Goal: Obtain resource: Download file/media

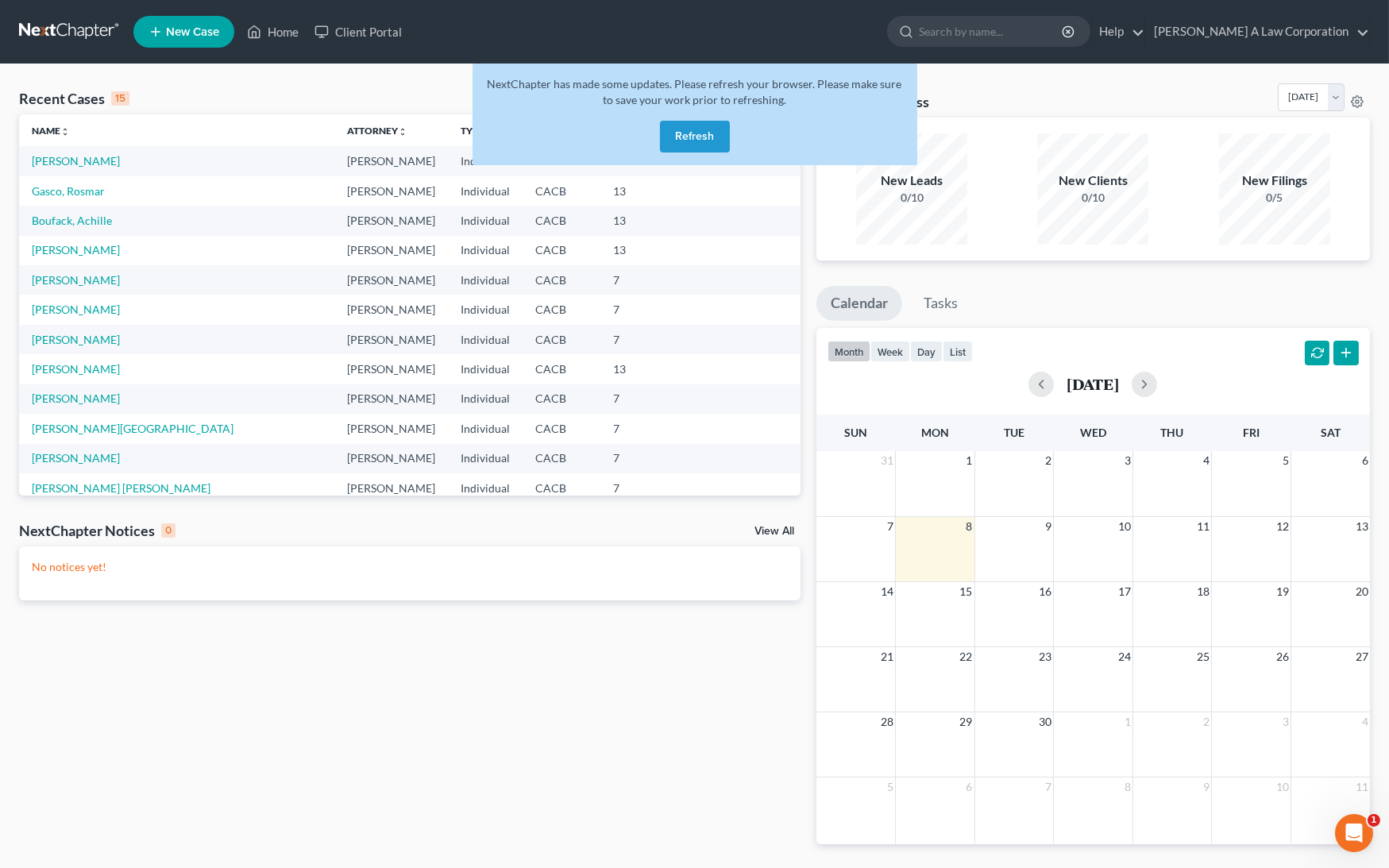
click at [690, 148] on button "Refresh" at bounding box center [694, 136] width 70 height 32
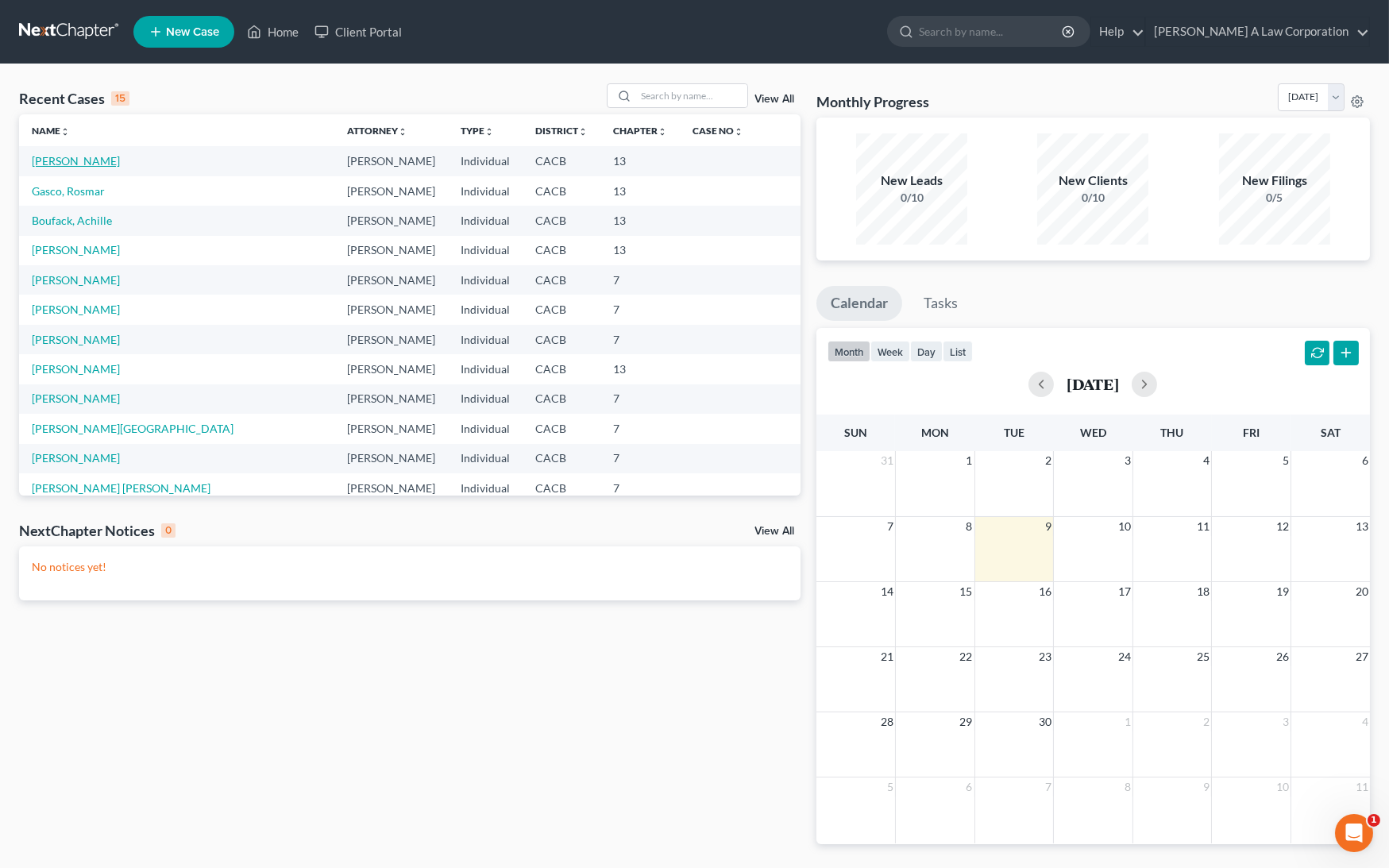
click at [100, 155] on link "[PERSON_NAME]" at bounding box center [76, 161] width 88 height 14
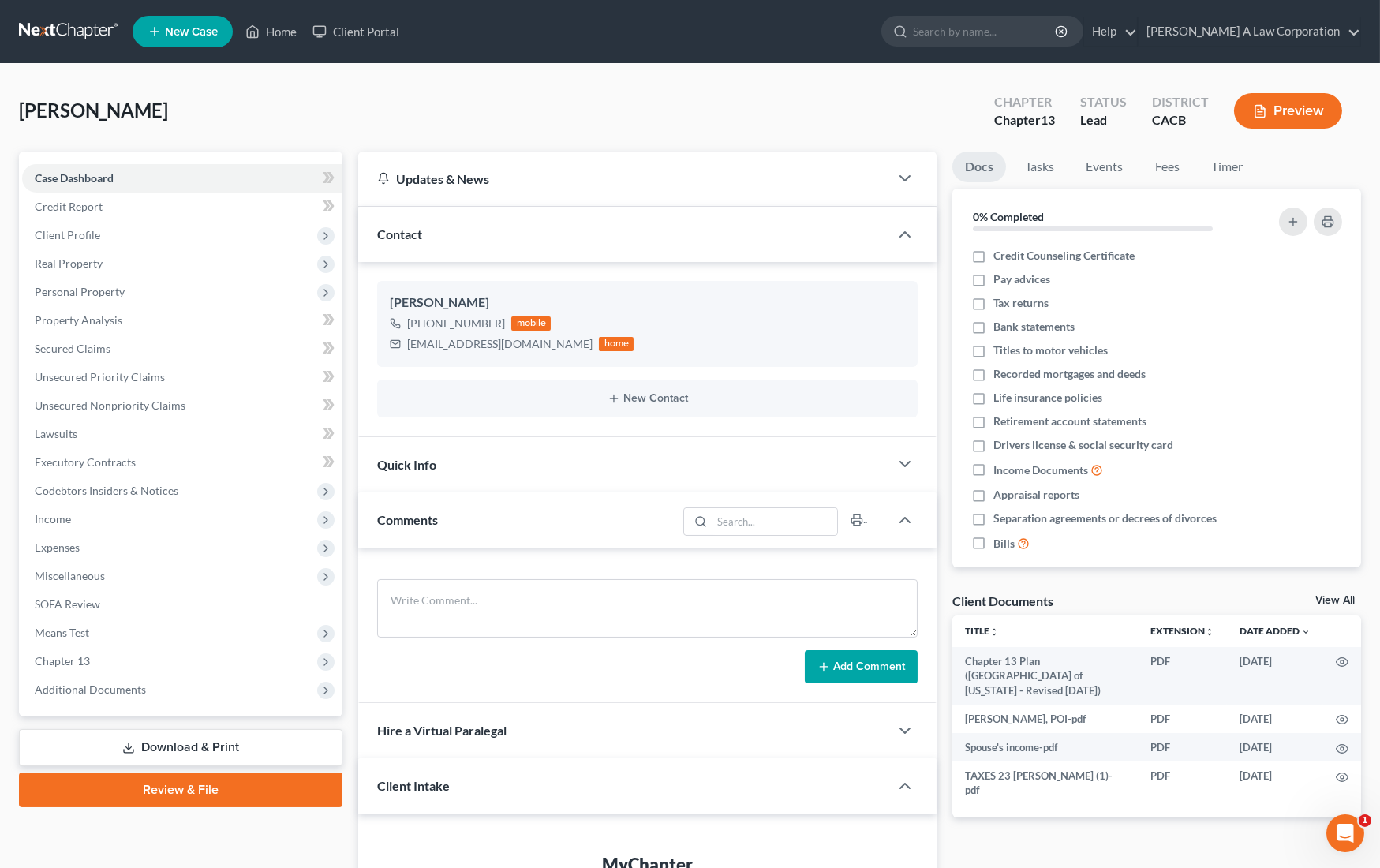
click at [150, 755] on link "Download & Print" at bounding box center [180, 747] width 323 height 37
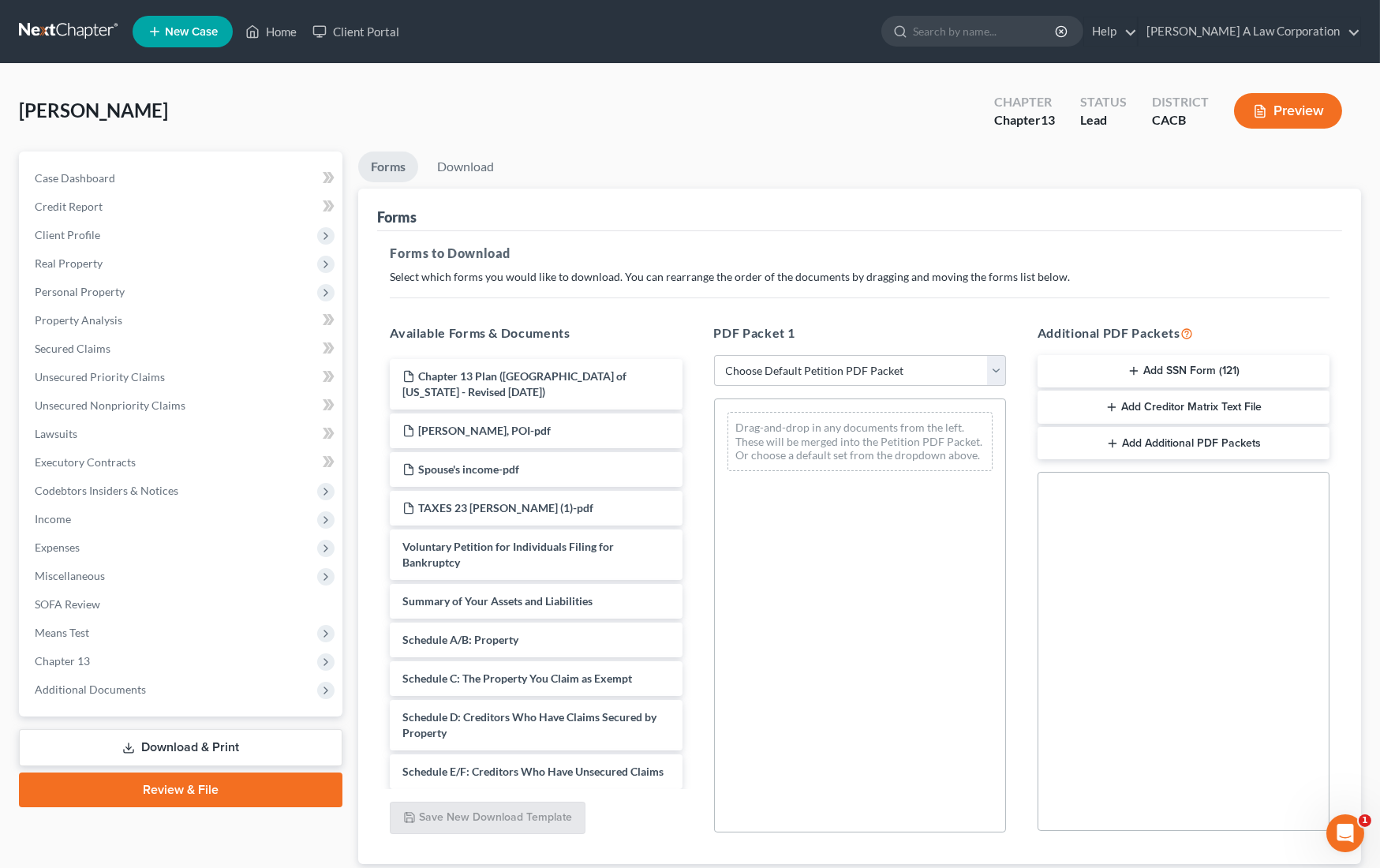
click at [1189, 369] on button "Add SSN Form (121)" at bounding box center [1183, 371] width 292 height 33
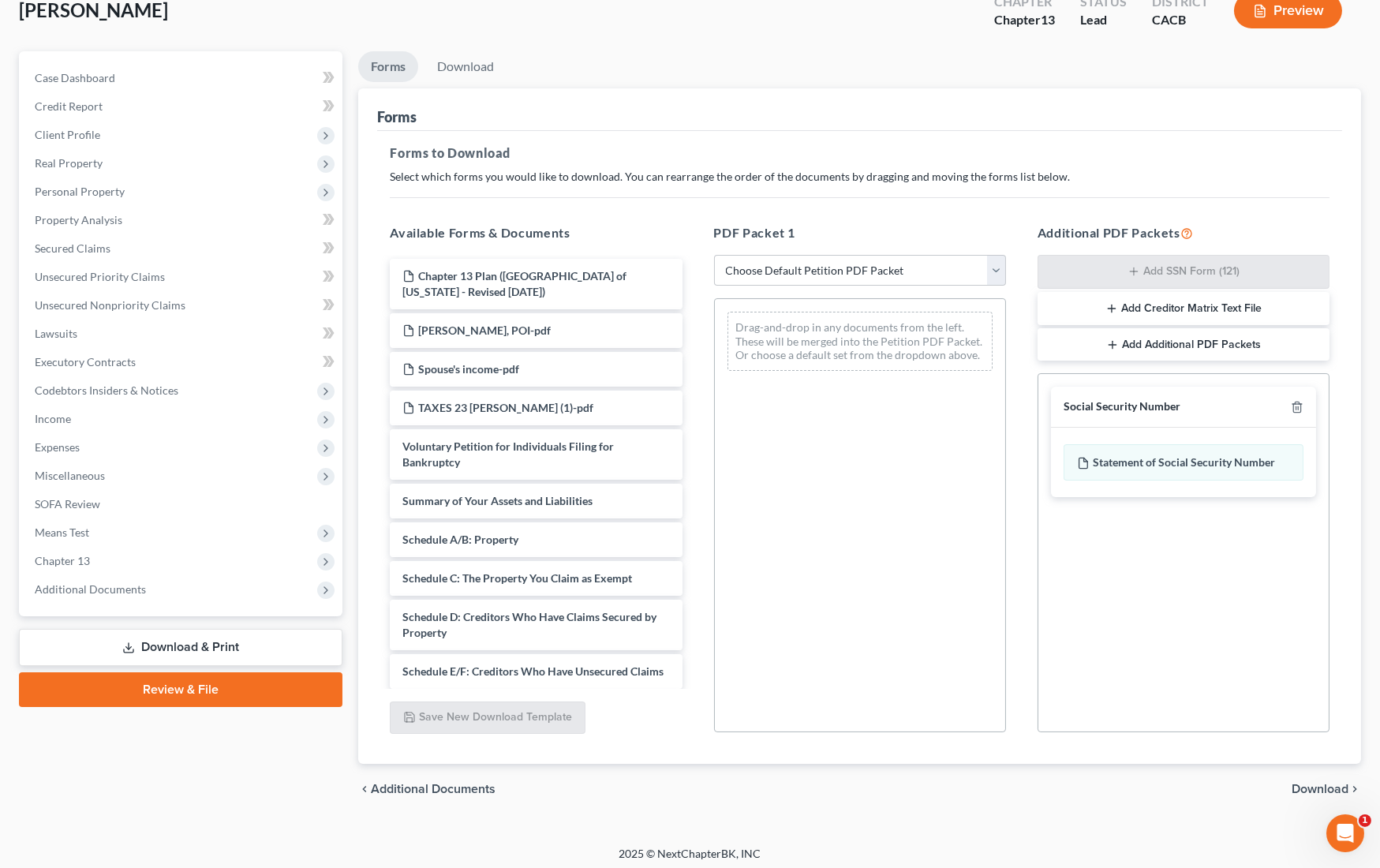
scroll to position [105, 0]
